Goal: Task Accomplishment & Management: Use online tool/utility

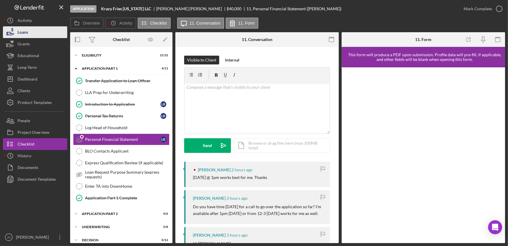
click at [39, 31] on button "Loans" at bounding box center [35, 32] width 64 height 12
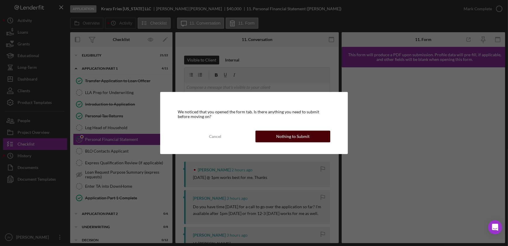
click at [307, 132] on div "Nothing to Submit" at bounding box center [292, 136] width 33 height 12
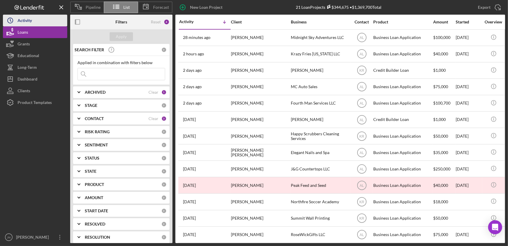
click at [35, 24] on button "Icon/History Activity" at bounding box center [35, 21] width 64 height 12
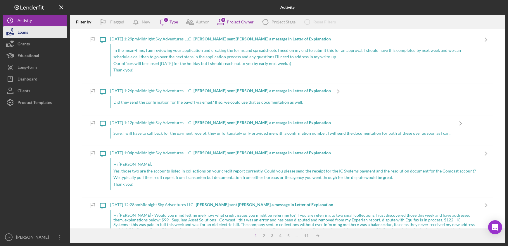
click at [28, 37] on button "Loans" at bounding box center [35, 32] width 64 height 12
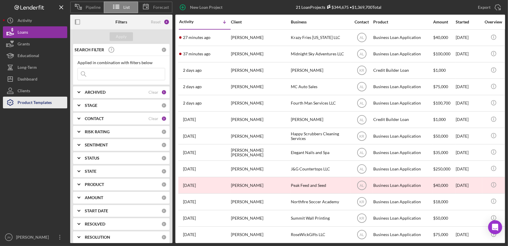
click at [30, 100] on div "Product Templates" at bounding box center [35, 102] width 34 height 13
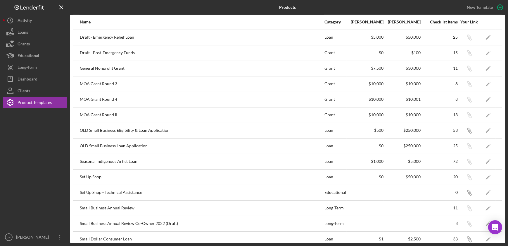
scroll to position [145, 0]
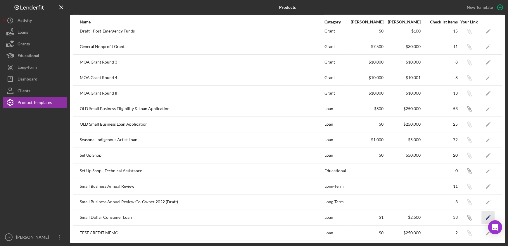
click at [482, 215] on icon "Icon/Edit" at bounding box center [488, 217] width 13 height 13
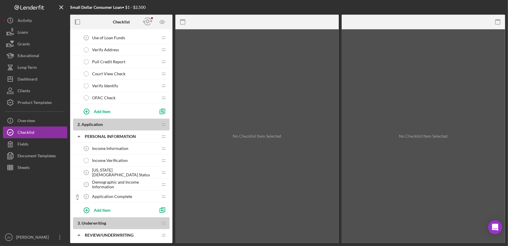
scroll to position [80, 0]
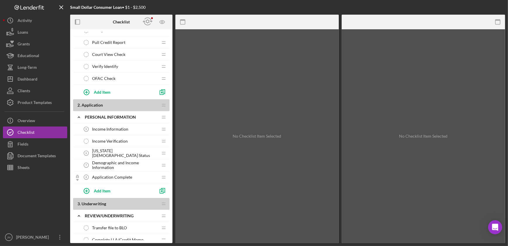
click at [109, 150] on span "[US_STATE][DEMOGRAPHIC_DATA] Status" at bounding box center [125, 152] width 66 height 9
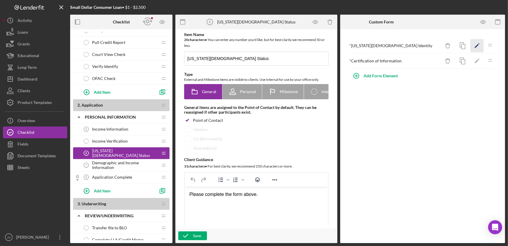
click at [479, 42] on icon "Icon/Edit" at bounding box center [477, 45] width 13 height 13
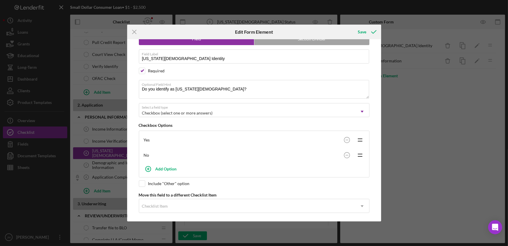
scroll to position [29, 0]
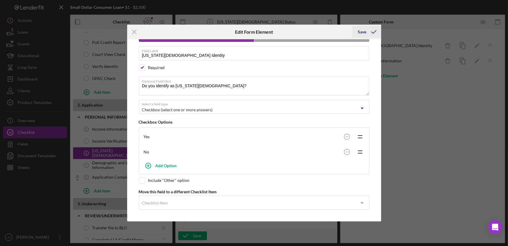
click at [364, 34] on div "Save" at bounding box center [362, 32] width 8 height 12
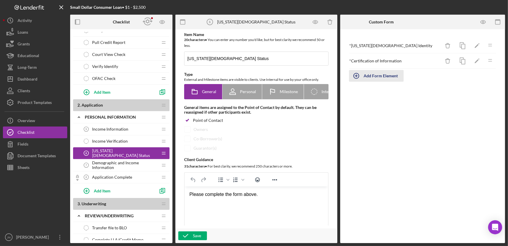
click at [384, 76] on div "Add Form Element" at bounding box center [381, 76] width 34 height 12
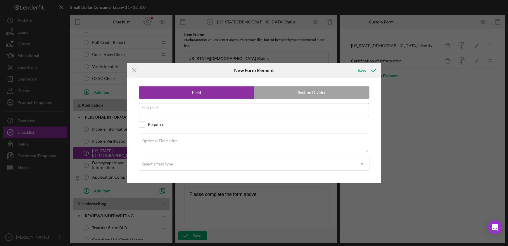
click at [250, 110] on input "Field Label" at bounding box center [254, 110] width 230 height 14
type input "Tribal Affiliation"
click at [142, 125] on input "checkbox" at bounding box center [142, 124] width 6 height 6
checkbox input "true"
click at [151, 143] on textarea "Optional Field Hint" at bounding box center [254, 142] width 230 height 19
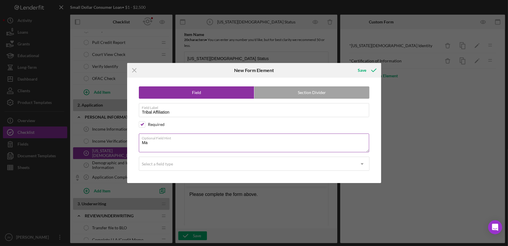
type textarea "M"
type textarea "Name of your Tribe or Native Corporation"
click at [193, 167] on div "Select a field type" at bounding box center [247, 163] width 216 height 13
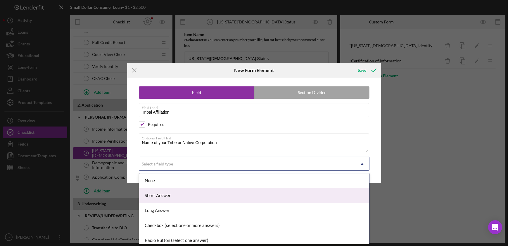
click at [193, 194] on div "Short Answer" at bounding box center [254, 195] width 230 height 15
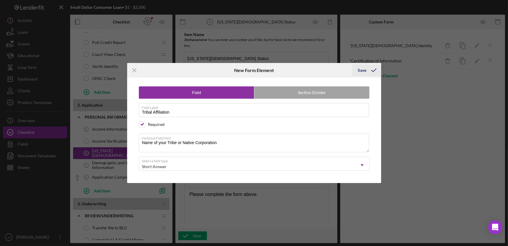
click at [364, 70] on div "Save" at bounding box center [362, 70] width 8 height 12
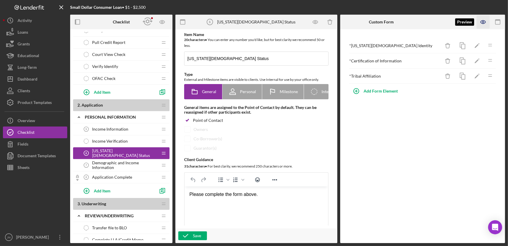
click at [482, 20] on icon "button" at bounding box center [483, 21] width 13 height 13
